Goal: Transaction & Acquisition: Purchase product/service

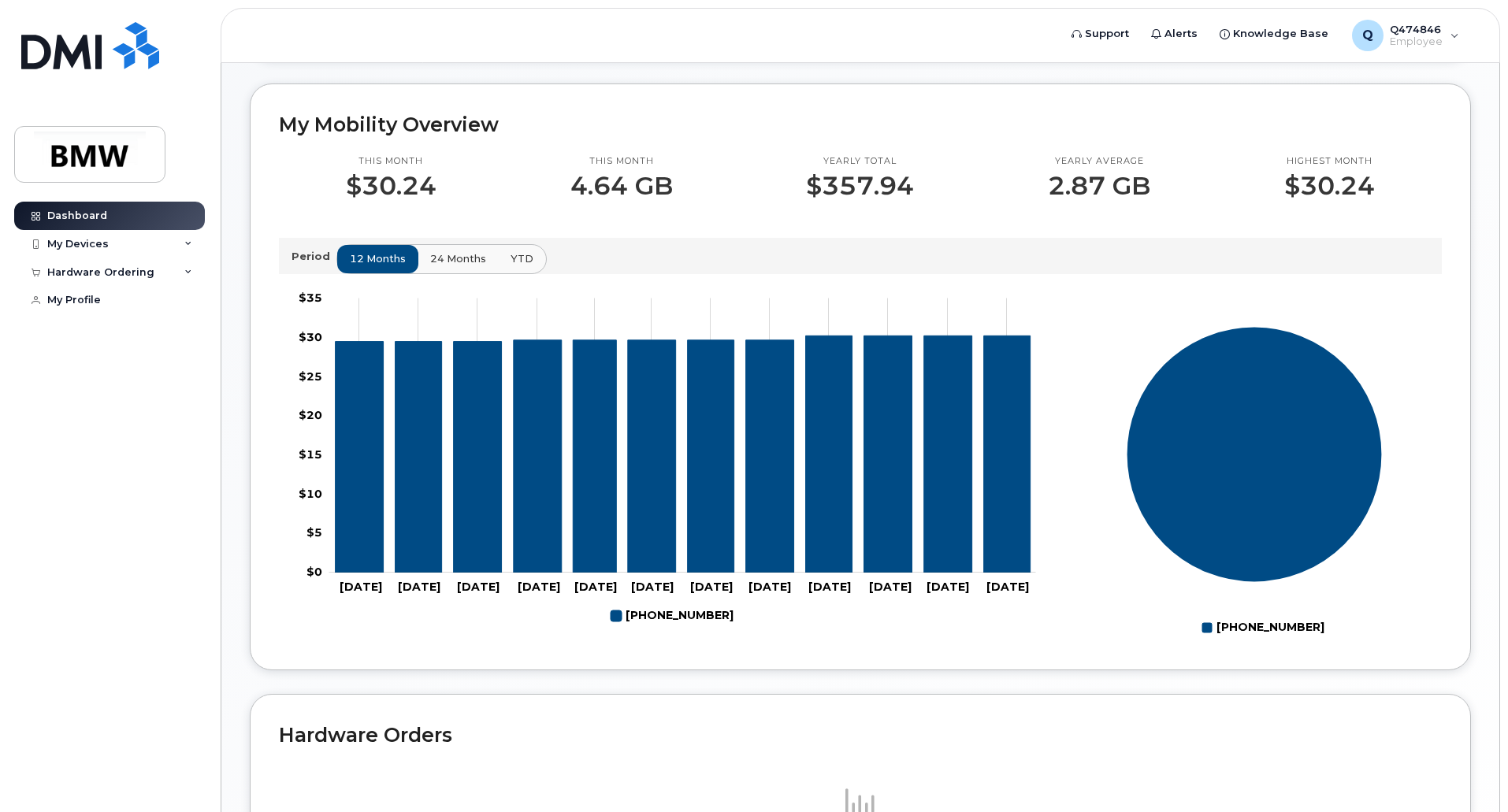
scroll to position [394, 0]
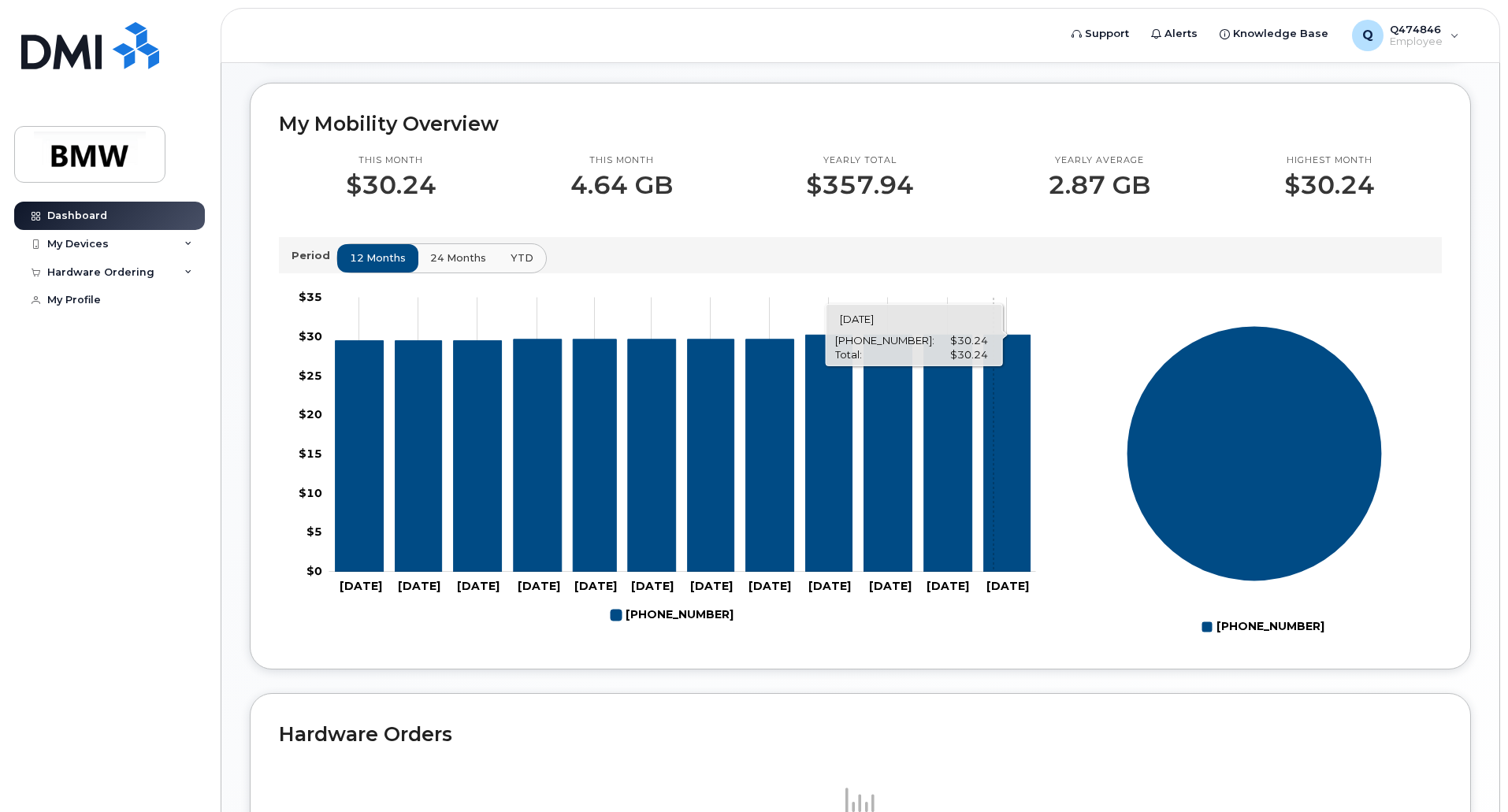
click at [994, 382] on icon "630-746-3626" at bounding box center [1007, 453] width 47 height 237
click at [464, 265] on span "24 months" at bounding box center [458, 257] width 56 height 15
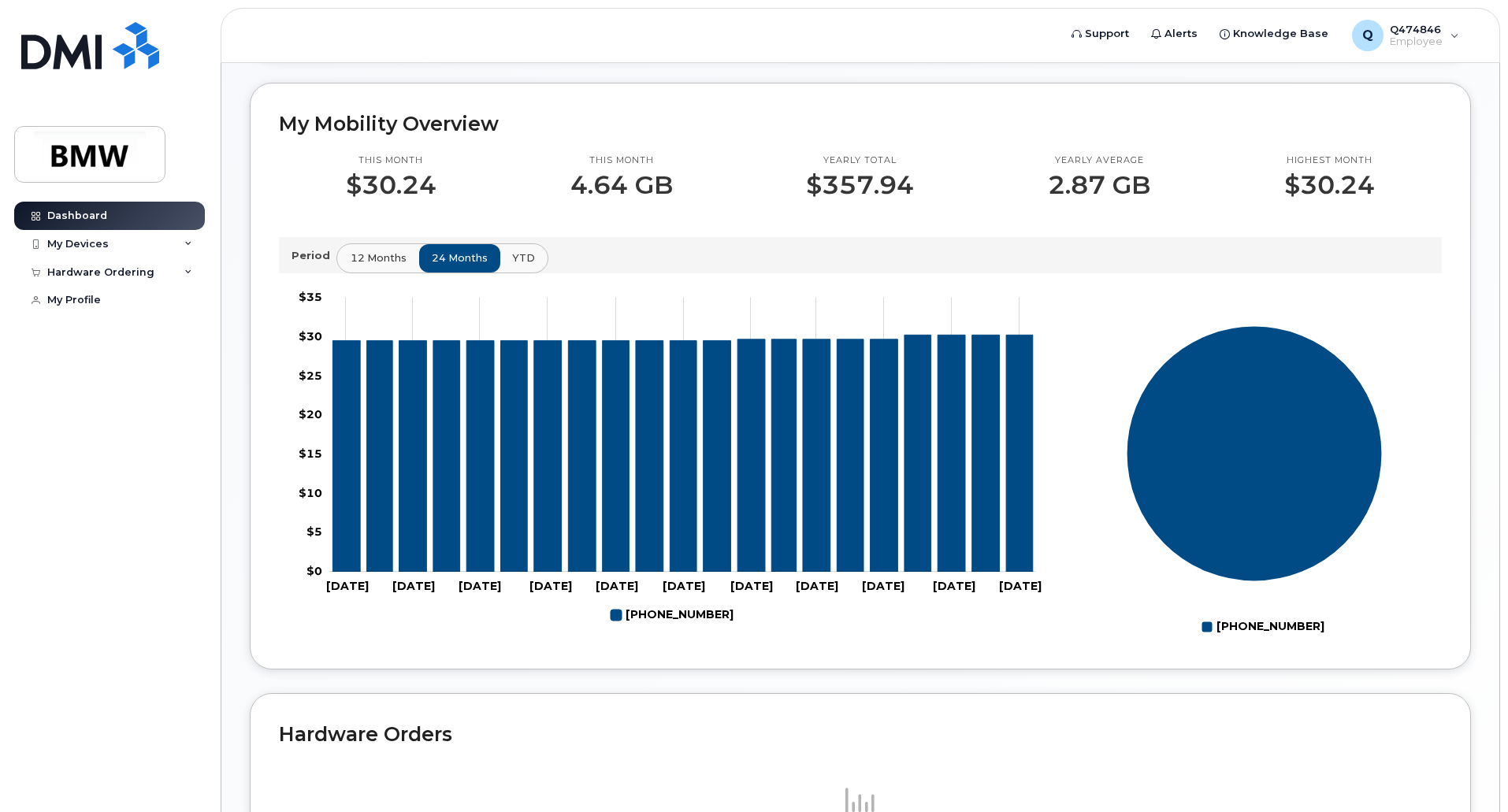
click at [371, 265] on span "12 months" at bounding box center [378, 257] width 56 height 15
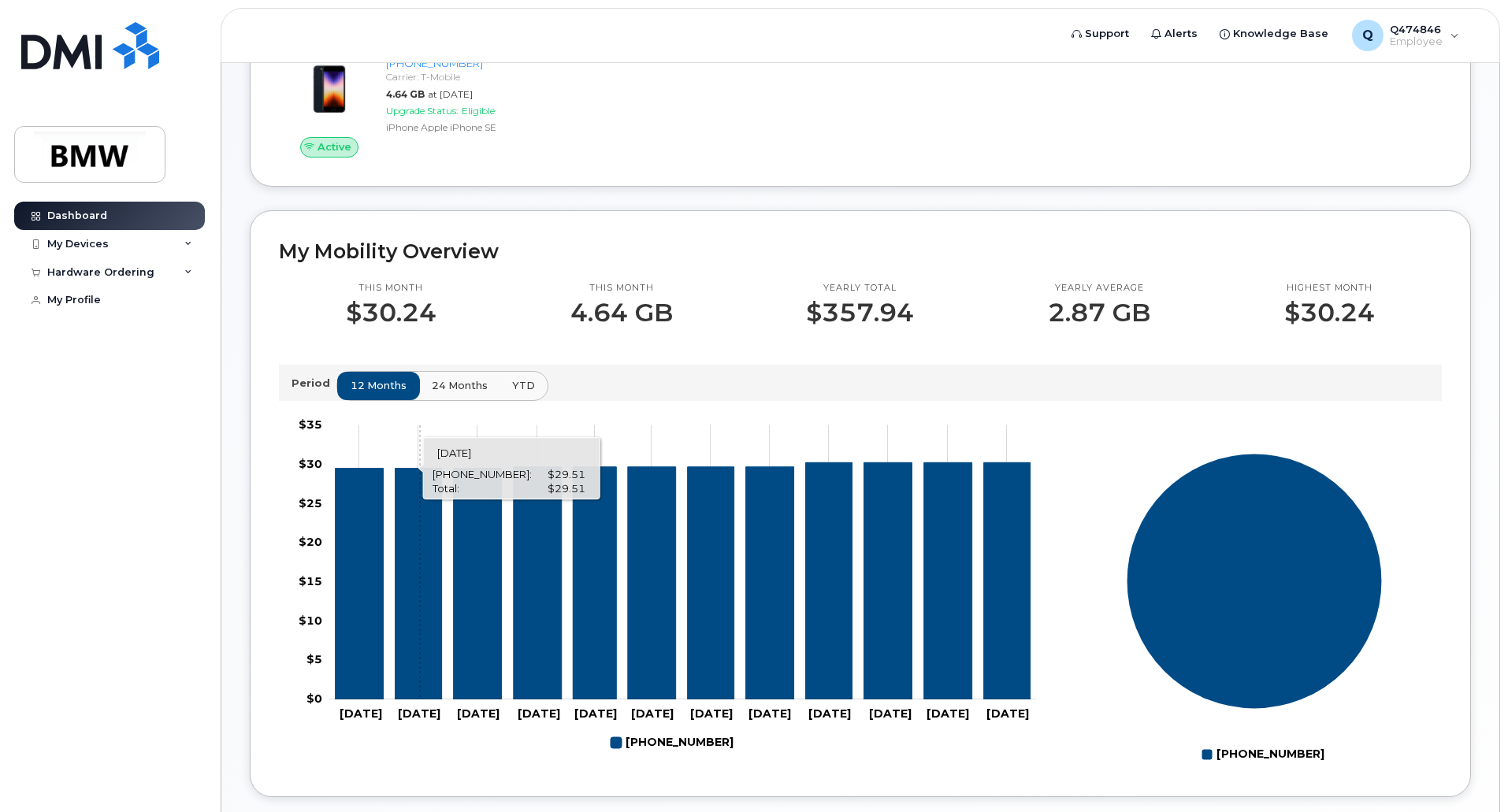
scroll to position [79, 0]
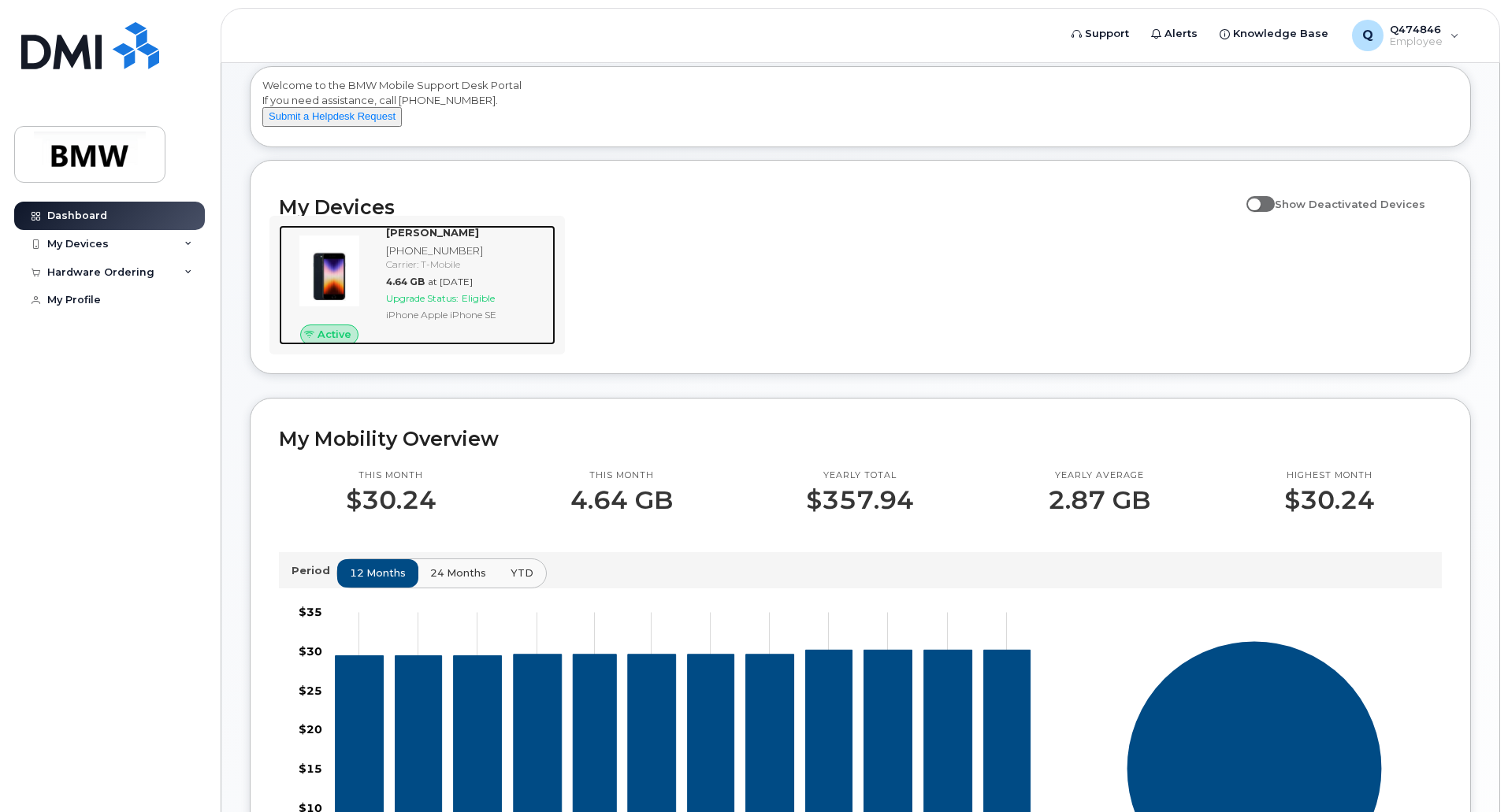
click at [432, 304] on span "Upgrade Status:" at bounding box center [422, 297] width 73 height 11
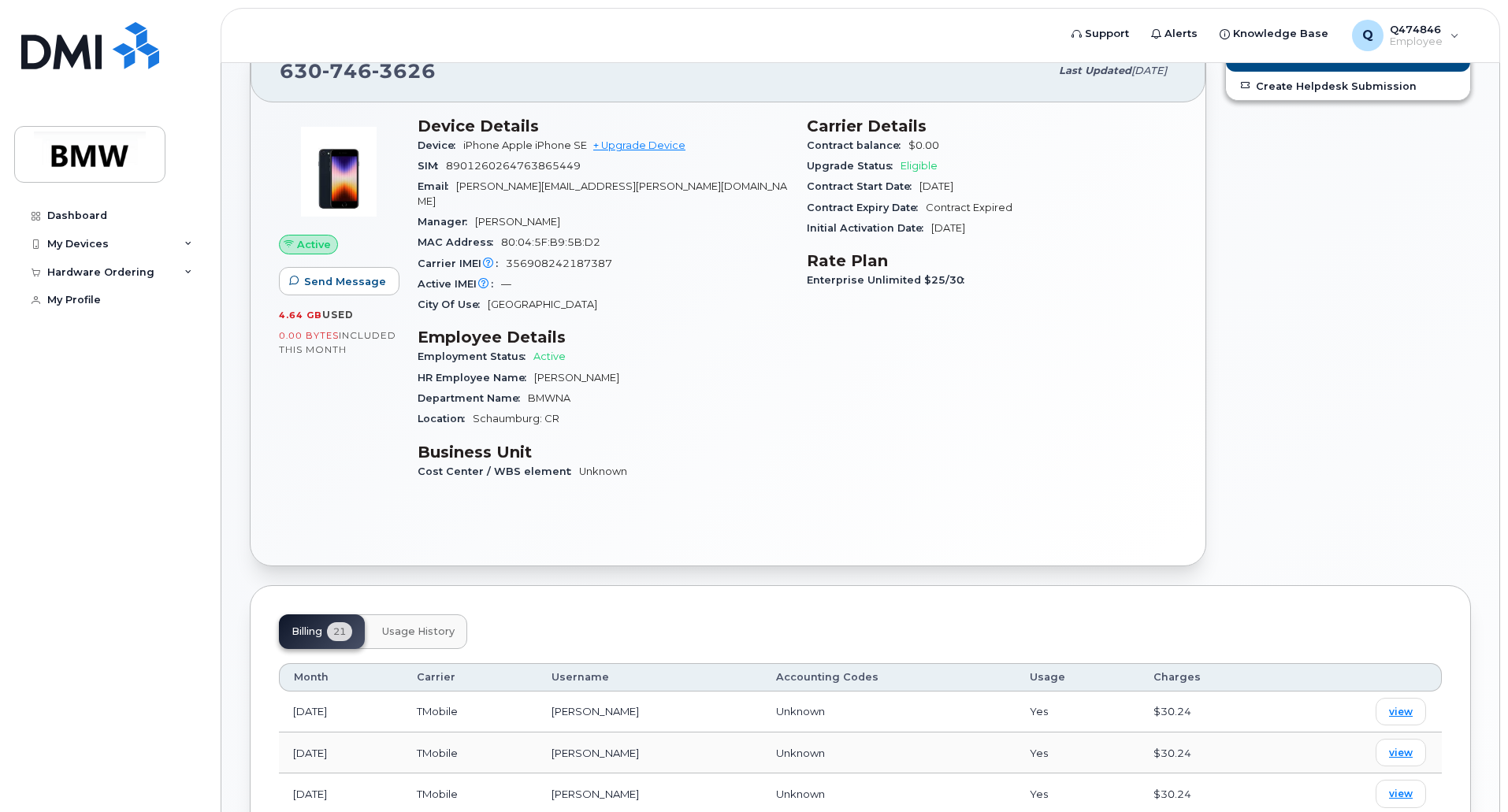
scroll to position [79, 0]
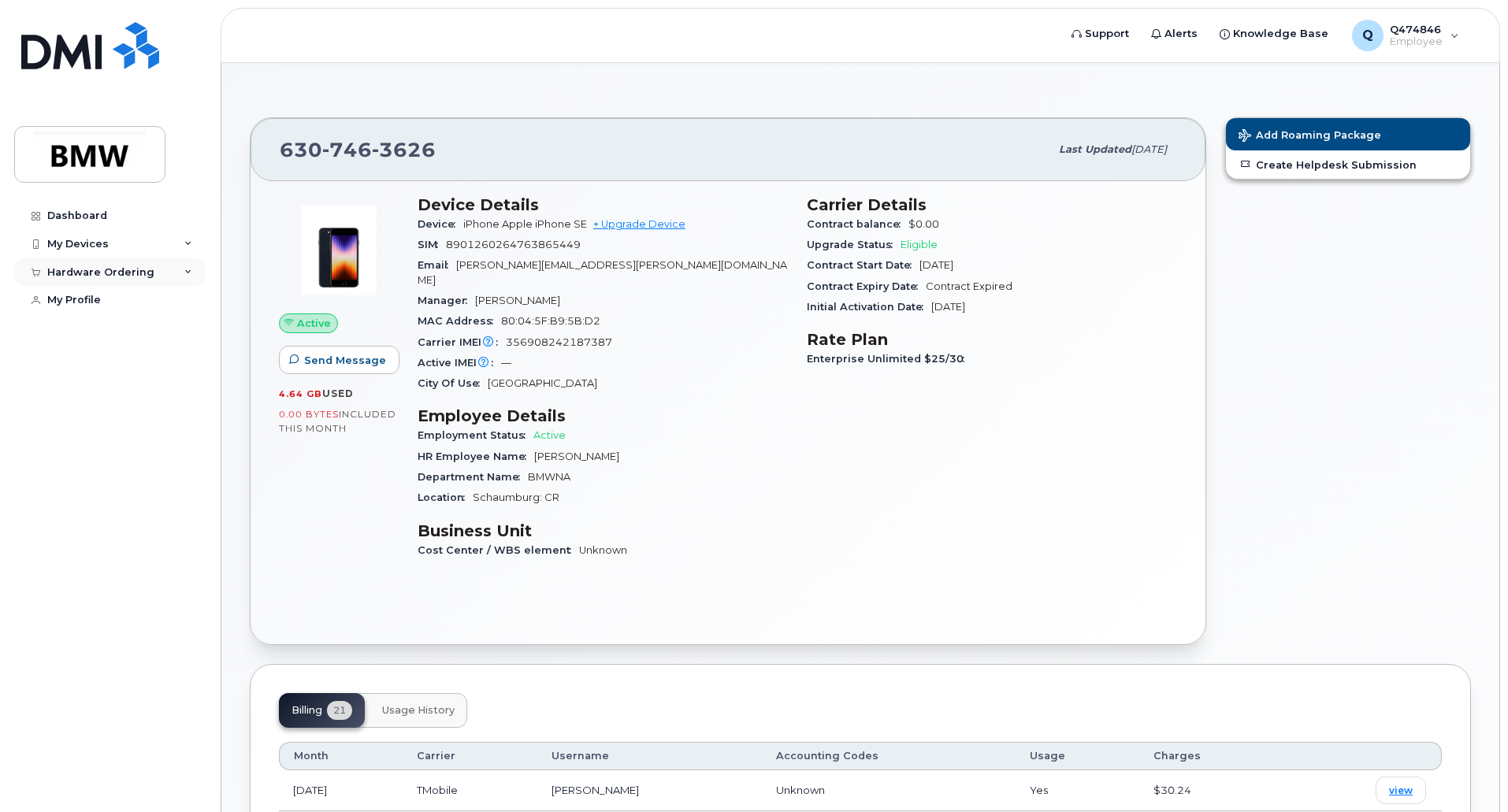
click at [189, 272] on icon at bounding box center [188, 272] width 8 height 8
click at [91, 273] on div "Hardware Ordering" at bounding box center [100, 272] width 107 height 12
click at [90, 299] on div "New Order" at bounding box center [84, 301] width 60 height 14
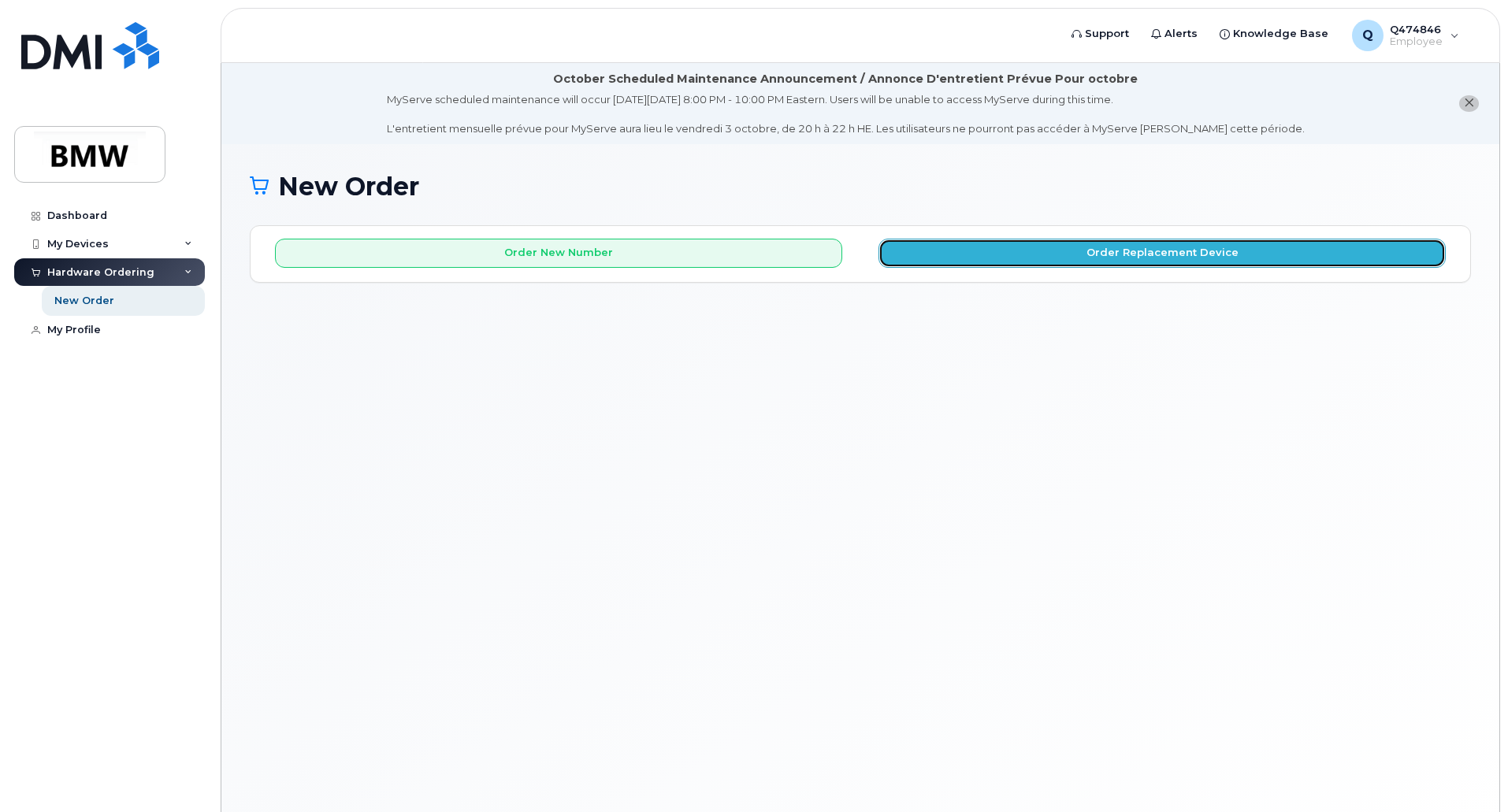
click at [973, 257] on button "Order Replacement Device" at bounding box center [1162, 253] width 567 height 29
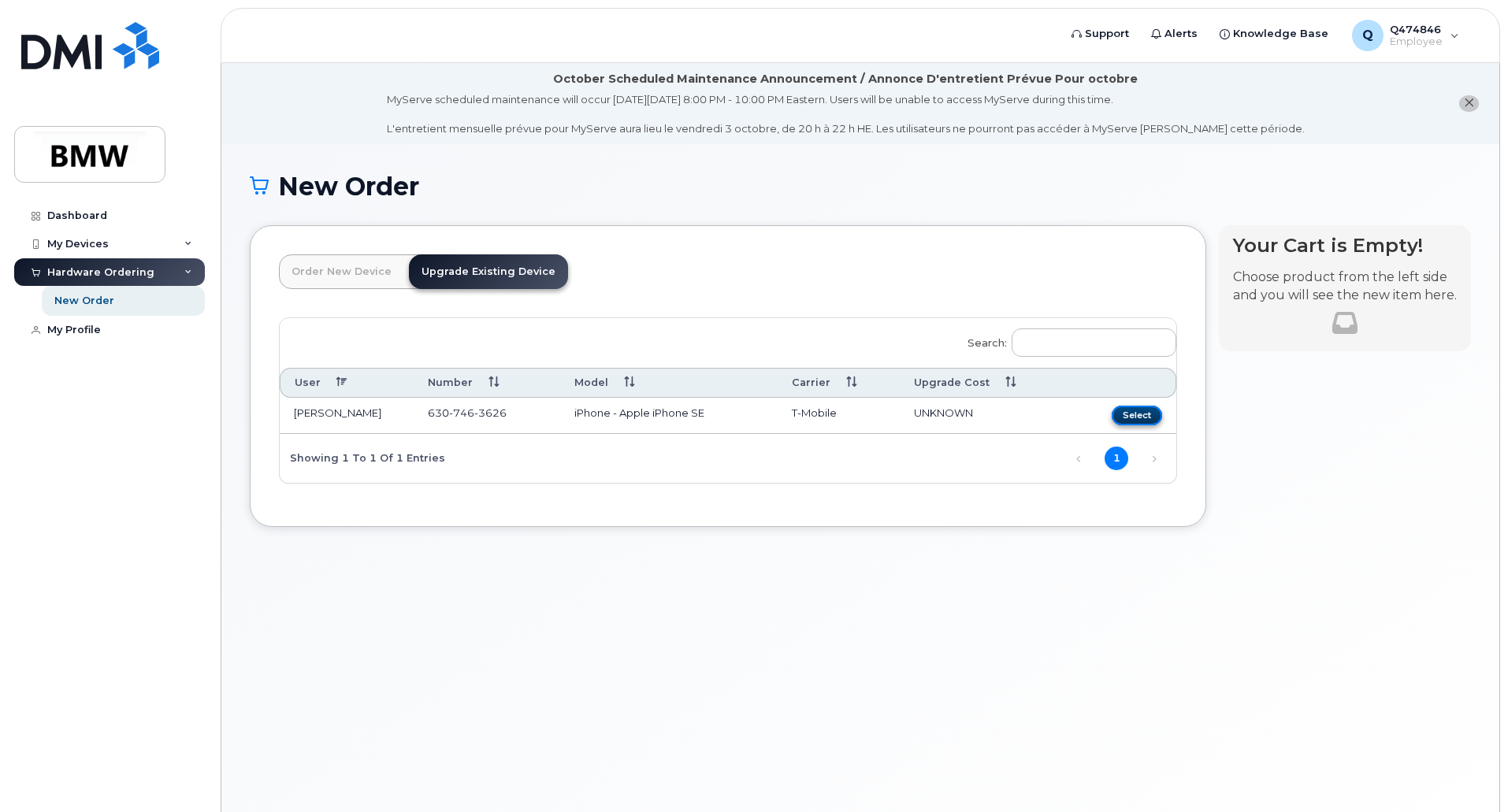
click at [1137, 416] on button "Select" at bounding box center [1136, 416] width 50 height 19
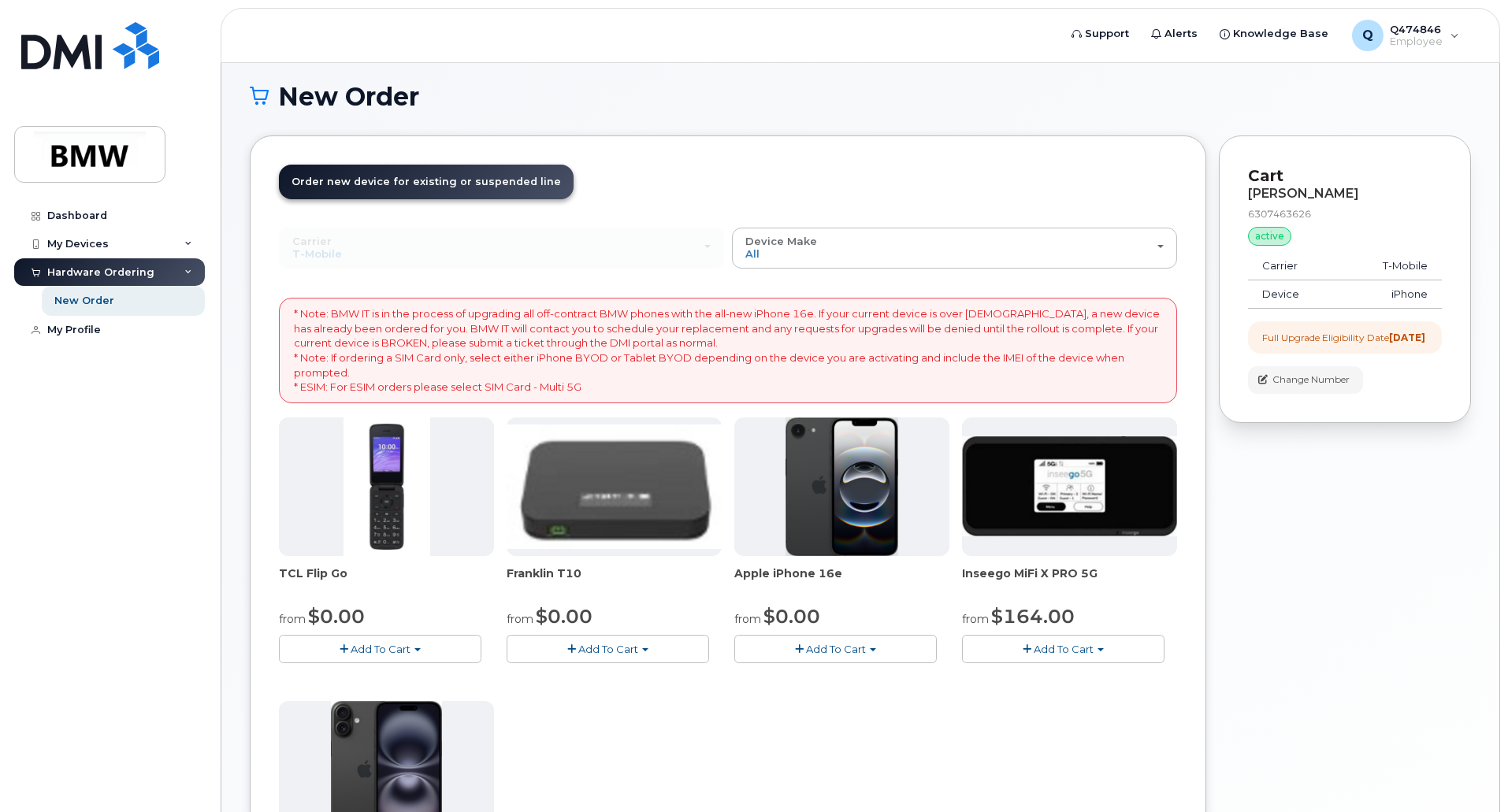
scroll to position [79, 0]
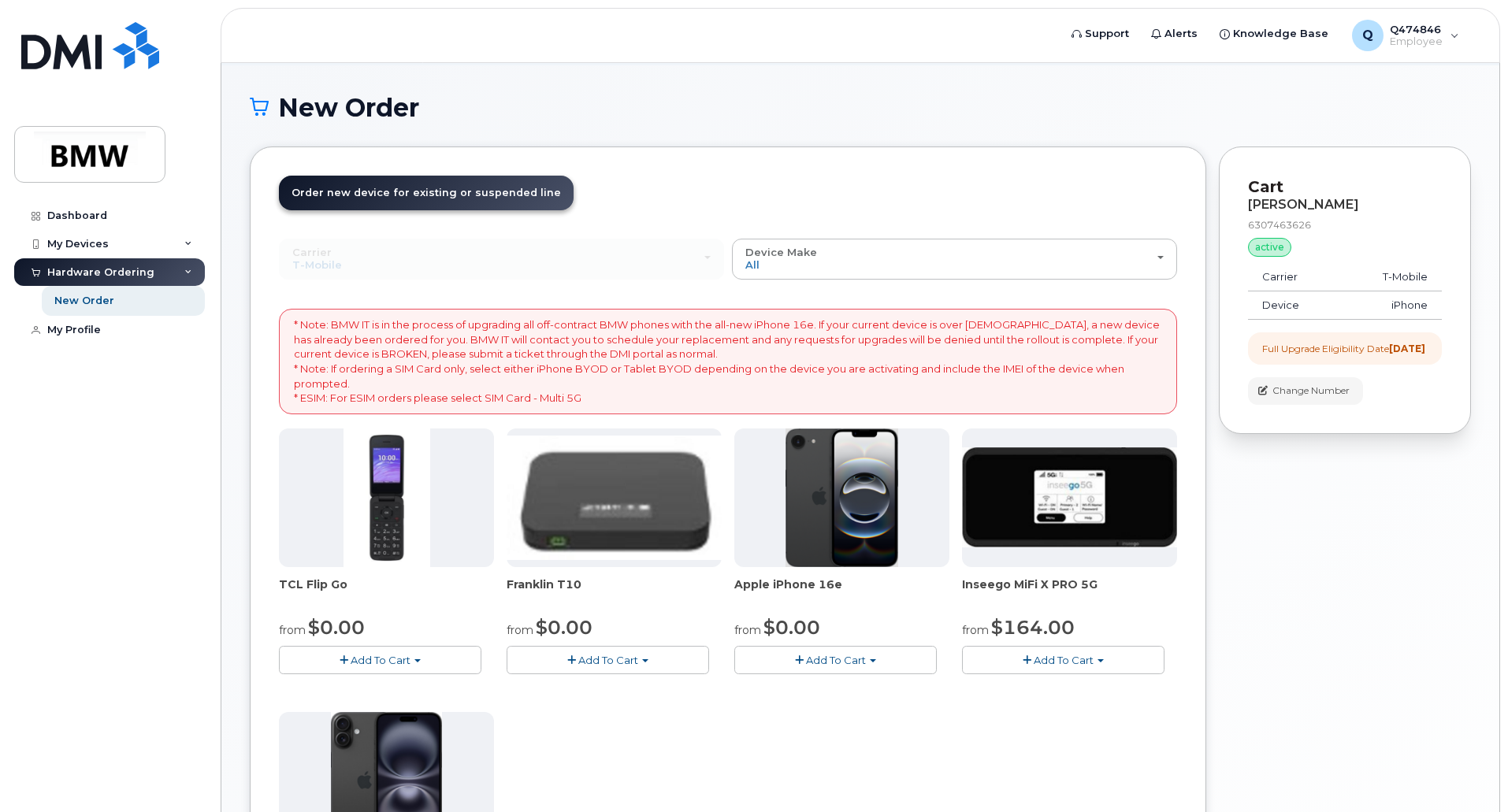
click at [843, 659] on span "Add To Cart" at bounding box center [836, 660] width 60 height 12
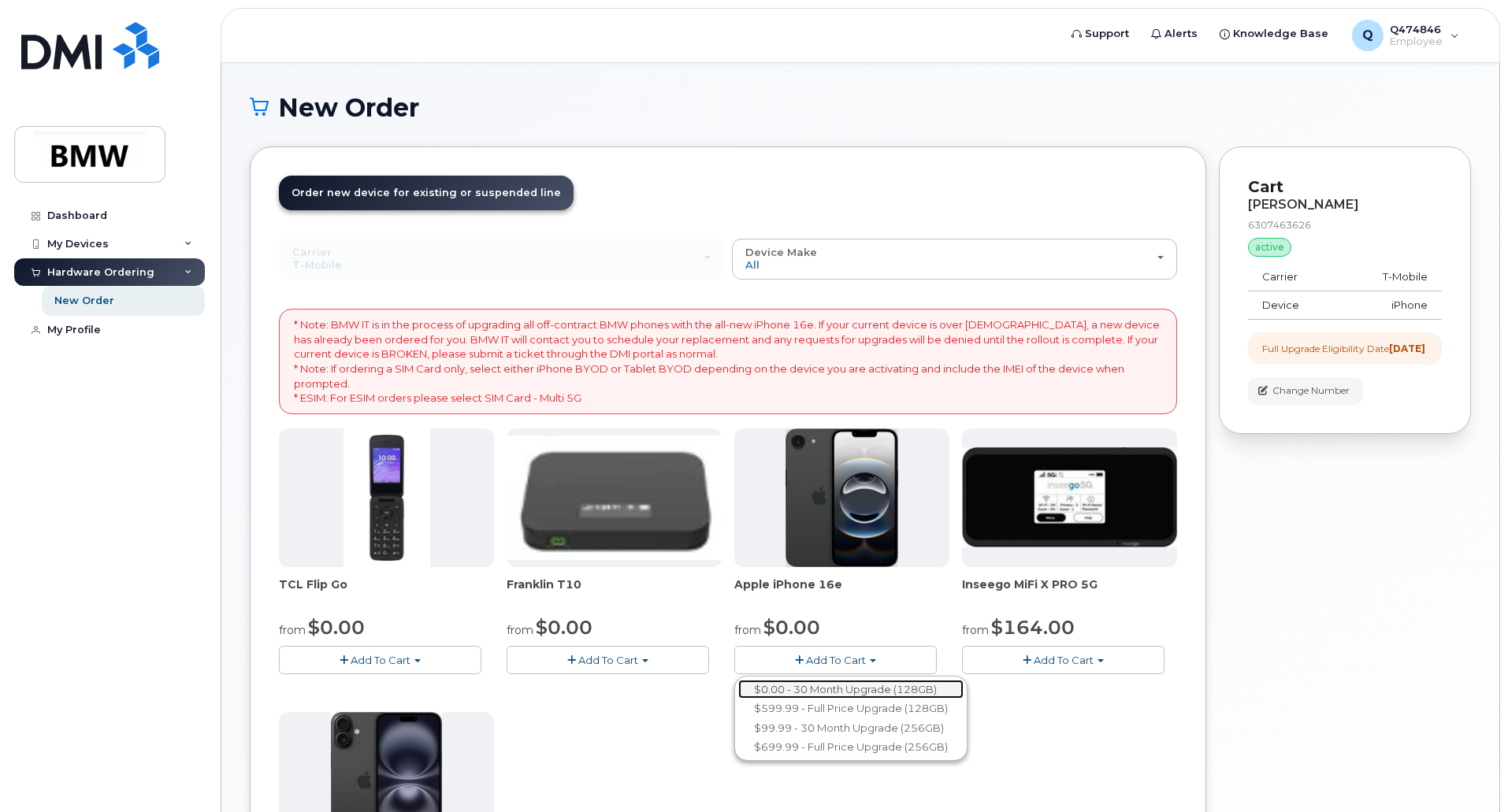
click at [854, 692] on link "$0.00 - 30 Month Upgrade (128GB)" at bounding box center [850, 689] width 226 height 19
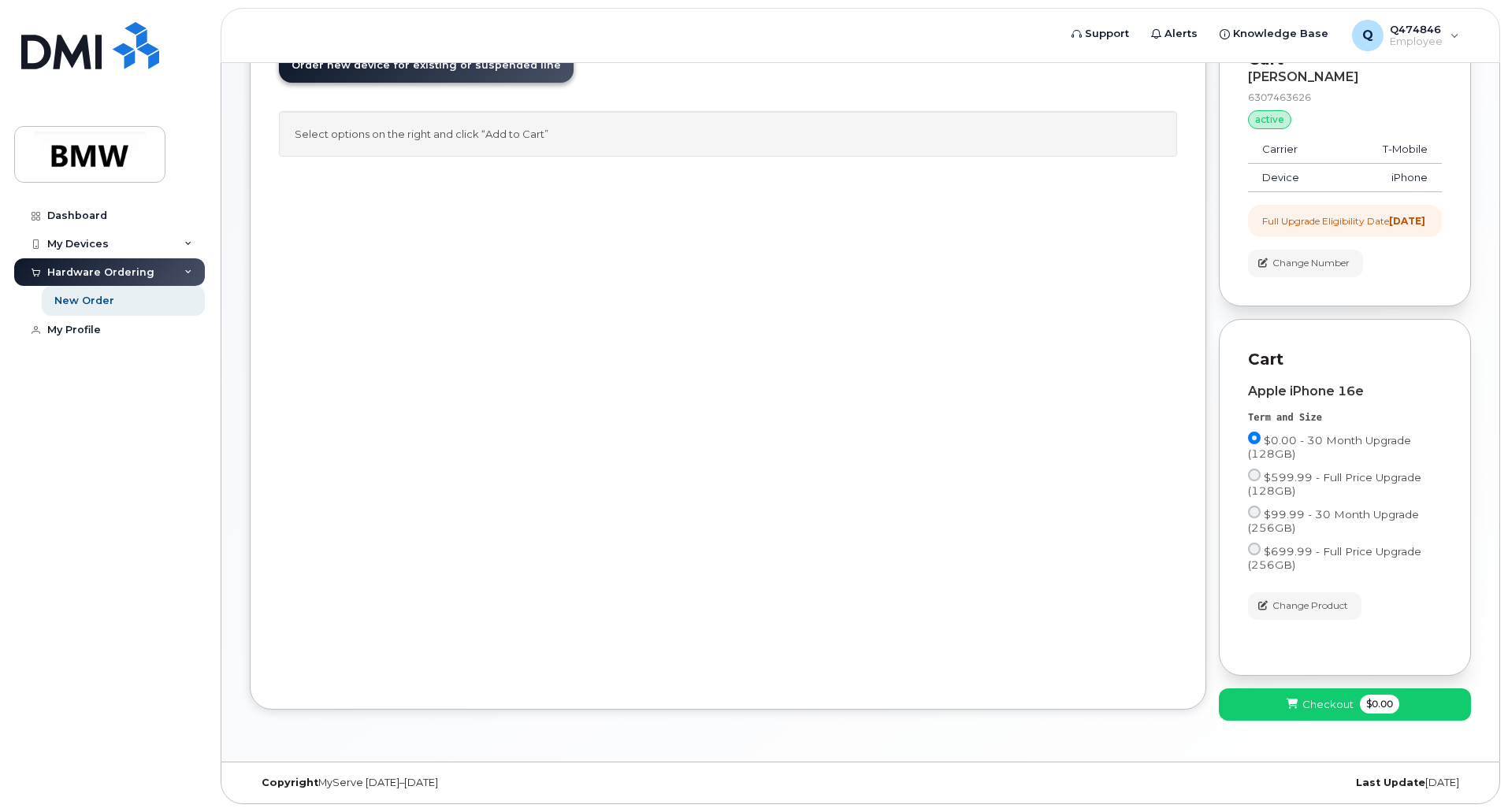
scroll to position [0, 0]
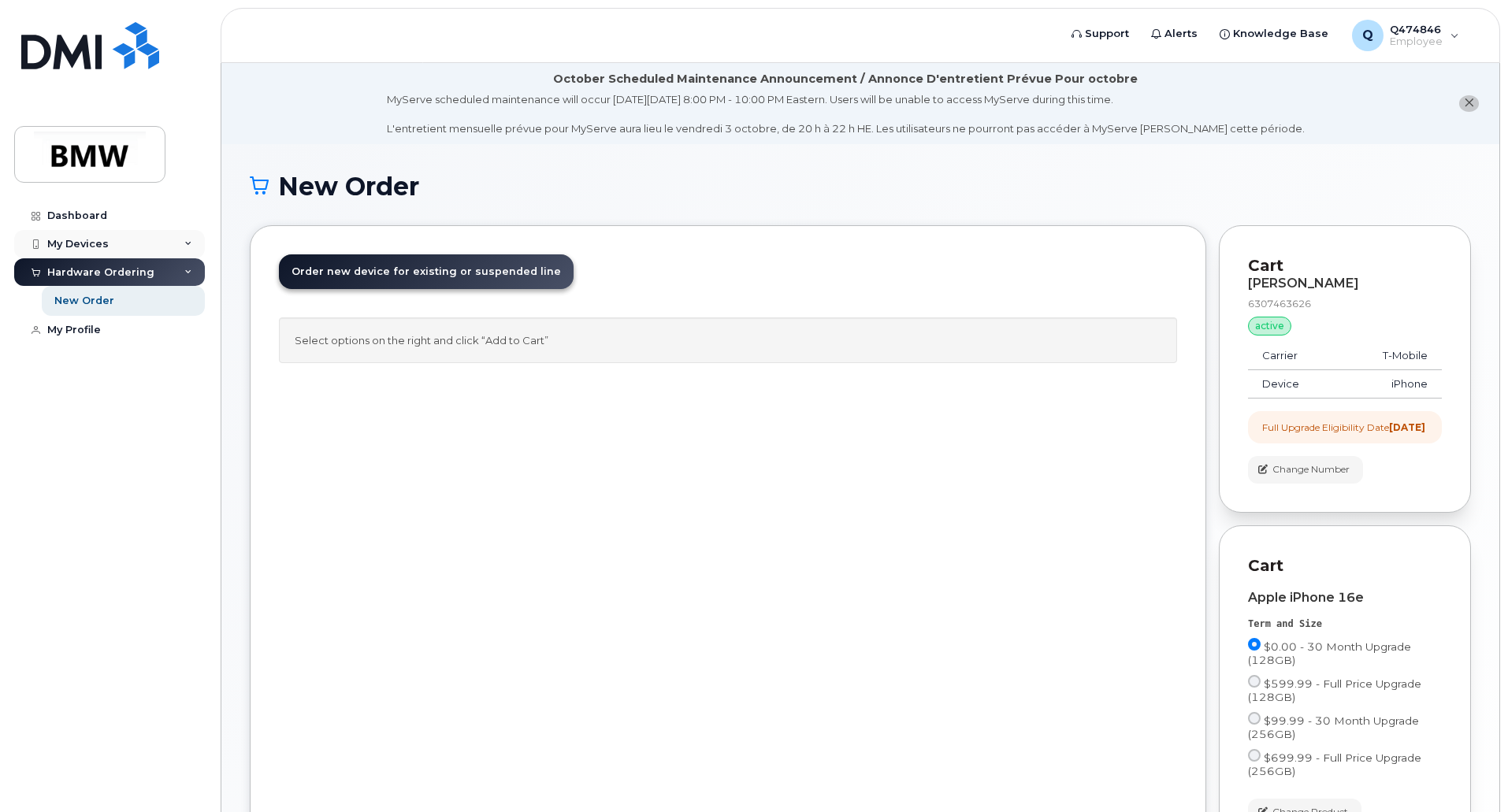
click at [90, 244] on div "My Devices" at bounding box center [77, 244] width 61 height 12
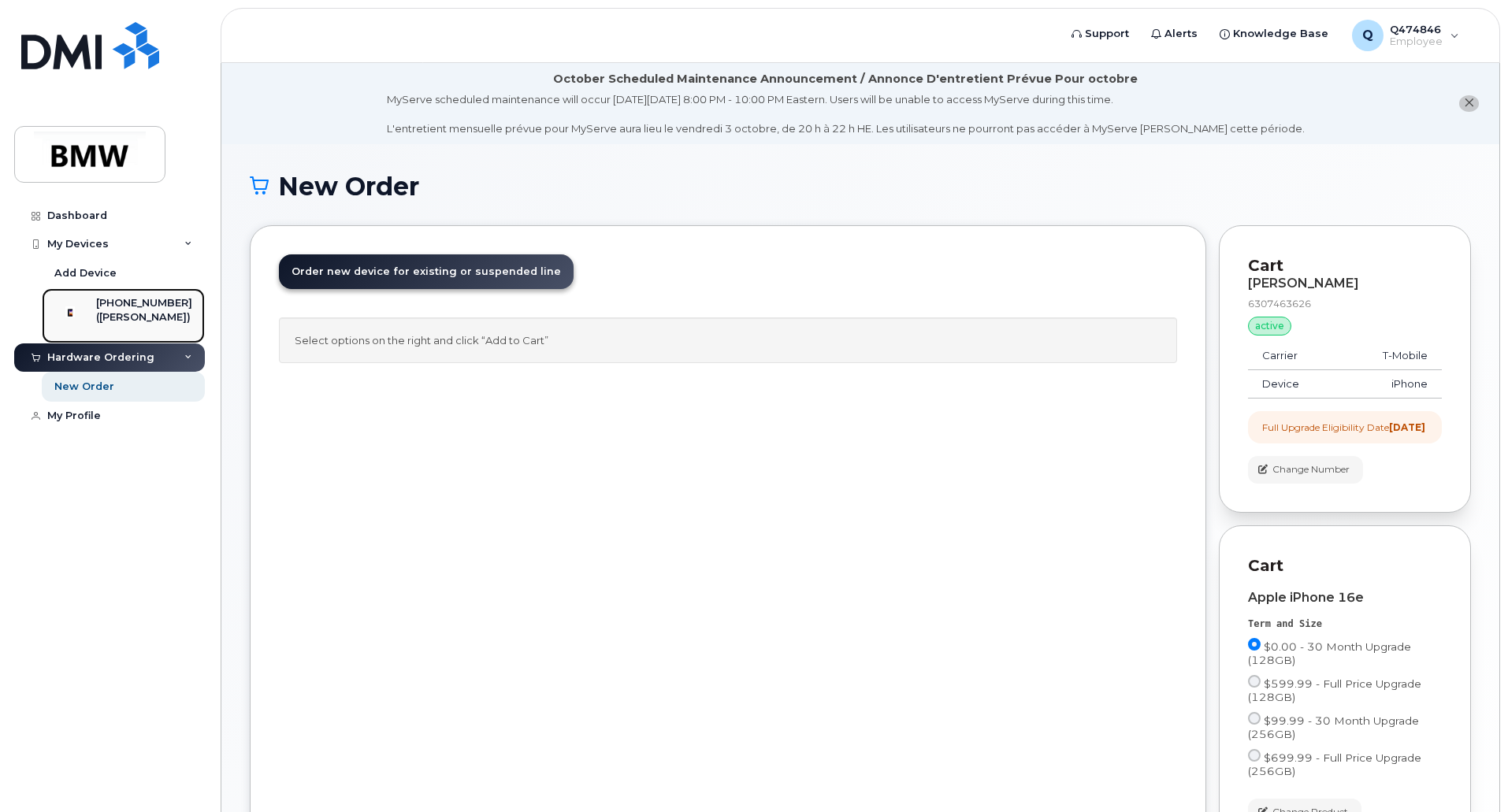
click at [126, 301] on div "[PHONE_NUMBER]" at bounding box center [144, 303] width 96 height 14
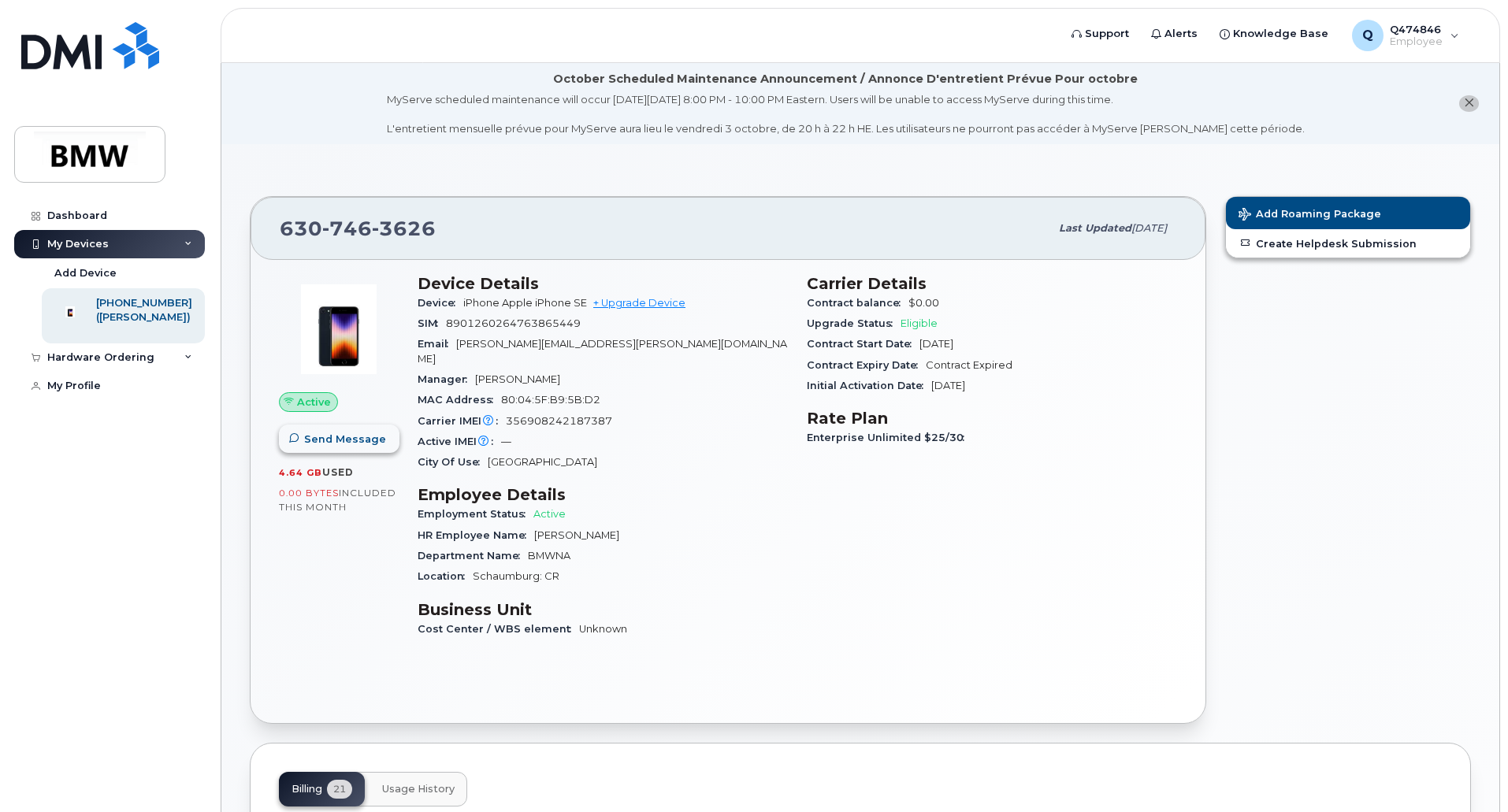
click at [351, 440] on span "Send Message" at bounding box center [345, 439] width 82 height 15
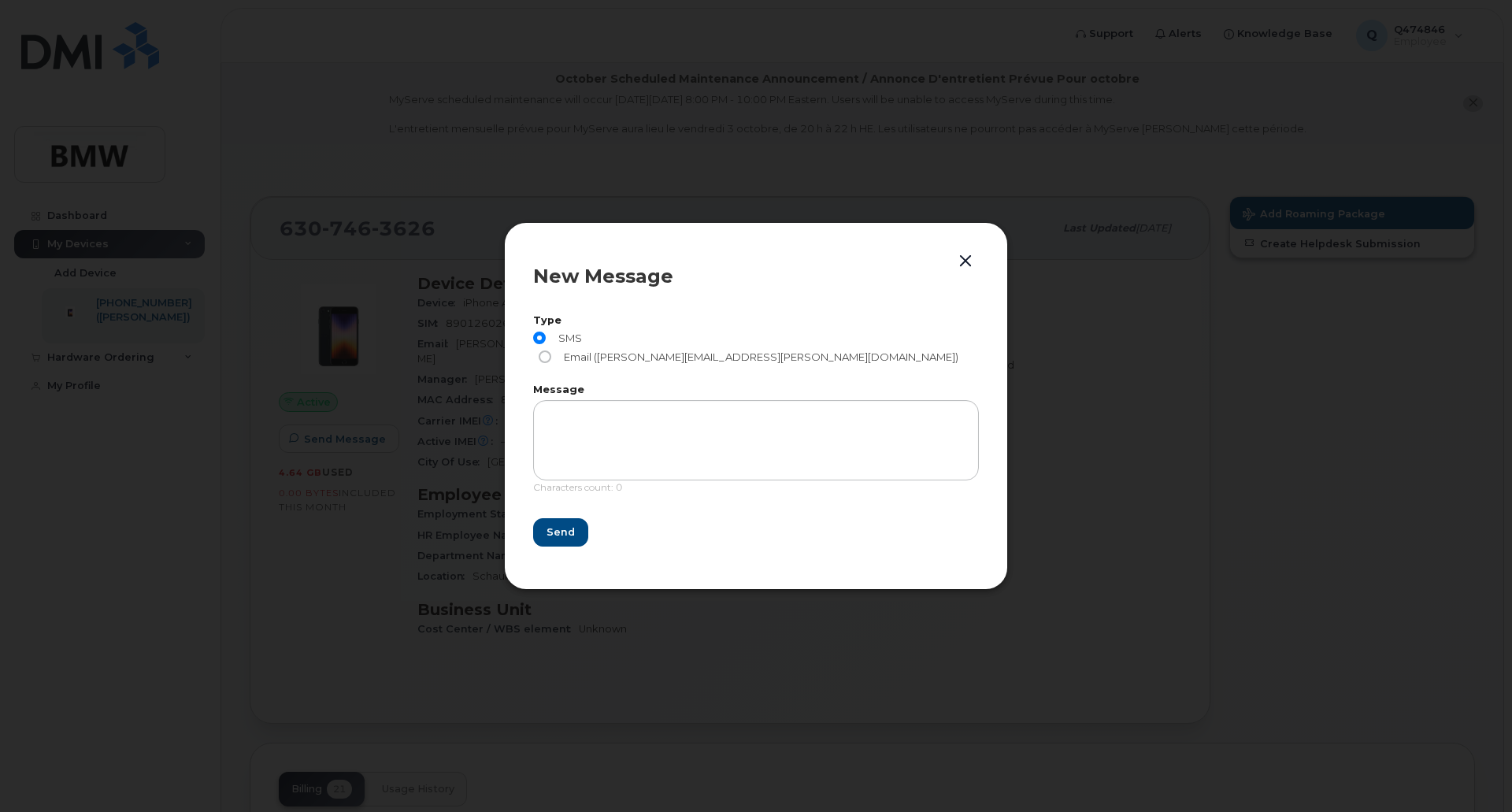
click at [974, 272] on button "button" at bounding box center [965, 261] width 24 height 22
